Goal: Task Accomplishment & Management: Manage account settings

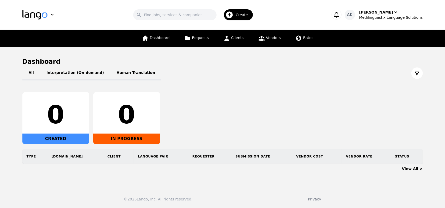
click at [54, 125] on div "0" at bounding box center [56, 114] width 58 height 25
drag, startPoint x: 45, startPoint y: 115, endPoint x: 84, endPoint y: 118, distance: 39.3
click at [84, 118] on div "0" at bounding box center [56, 114] width 58 height 25
drag, startPoint x: 119, startPoint y: 114, endPoint x: 154, endPoint y: 118, distance: 34.4
click at [154, 118] on div "0" at bounding box center [127, 114] width 58 height 25
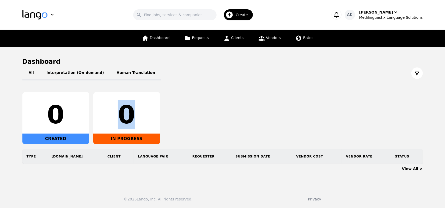
click at [221, 108] on div "0 CREATED 0 IN PROGRESS" at bounding box center [222, 118] width 401 height 52
click at [194, 37] on span "Requests" at bounding box center [200, 38] width 17 height 4
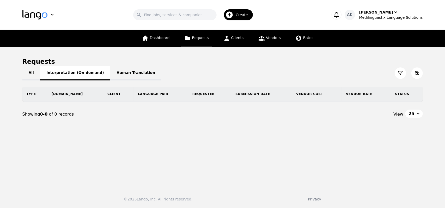
click at [72, 73] on button "Interpretation (On-demand)" at bounding box center [75, 73] width 70 height 15
click at [149, 41] on link "Dashboard" at bounding box center [156, 38] width 34 height 17
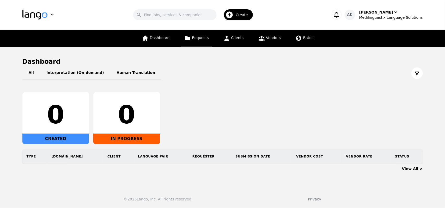
click at [193, 39] on link "Requests" at bounding box center [196, 38] width 31 height 17
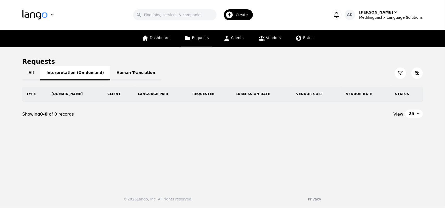
click at [75, 73] on button "Interpretation (On-demand)" at bounding box center [75, 73] width 70 height 15
click at [266, 37] on span "Vendors" at bounding box center [273, 38] width 15 height 4
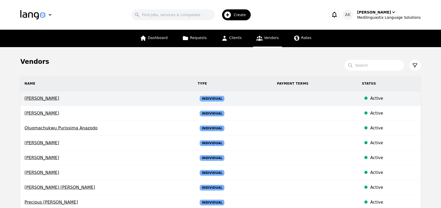
click at [51, 100] on span "Georges Andre Saget" at bounding box center [107, 98] width 165 height 6
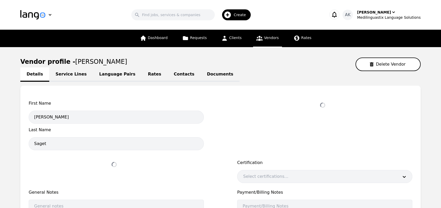
select select "active"
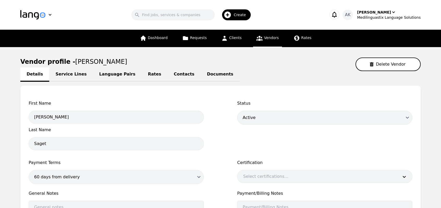
click at [69, 76] on link "Service Lines" at bounding box center [71, 75] width 44 height 14
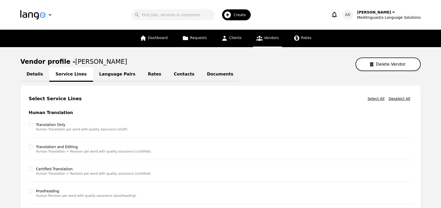
click at [111, 72] on link "Language Pairs" at bounding box center [117, 75] width 49 height 14
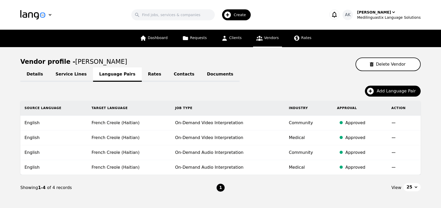
click at [142, 76] on link "Rates" at bounding box center [155, 75] width 26 height 14
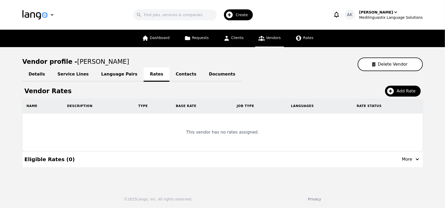
click at [169, 76] on link "Contacts" at bounding box center [185, 75] width 33 height 14
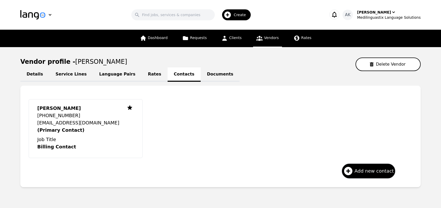
click at [201, 76] on link "Documents" at bounding box center [220, 75] width 39 height 14
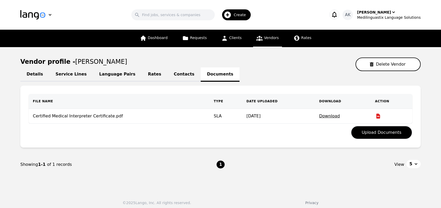
click at [168, 76] on link "Contacts" at bounding box center [184, 75] width 33 height 14
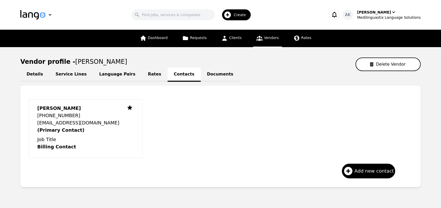
click at [142, 74] on link "Rates" at bounding box center [155, 75] width 26 height 14
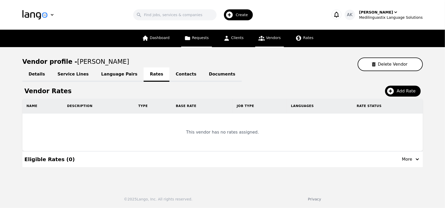
click at [187, 36] on icon at bounding box center [187, 38] width 7 height 7
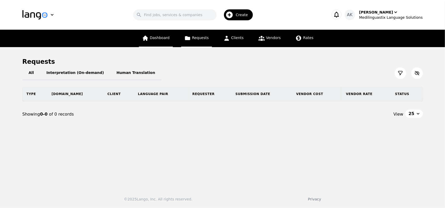
click at [157, 39] on span "Dashboard" at bounding box center [160, 38] width 20 height 4
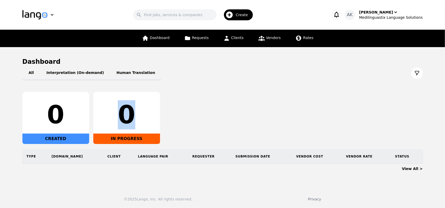
drag, startPoint x: 127, startPoint y: 115, endPoint x: 110, endPoint y: 114, distance: 17.0
click at [110, 114] on div "0" at bounding box center [127, 114] width 58 height 25
click at [116, 75] on button "Human Translation" at bounding box center [135, 73] width 51 height 15
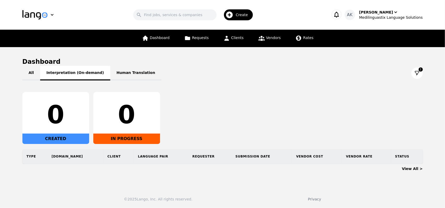
click at [81, 78] on button "Interpretation (On-demand)" at bounding box center [75, 73] width 70 height 15
click at [375, 17] on div "Medilinguastix Language Solutions" at bounding box center [391, 17] width 64 height 5
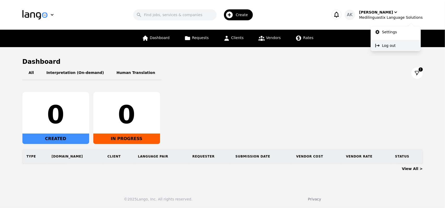
click at [380, 46] on icon at bounding box center [377, 45] width 5 height 5
